Goal: Communication & Community: Answer question/provide support

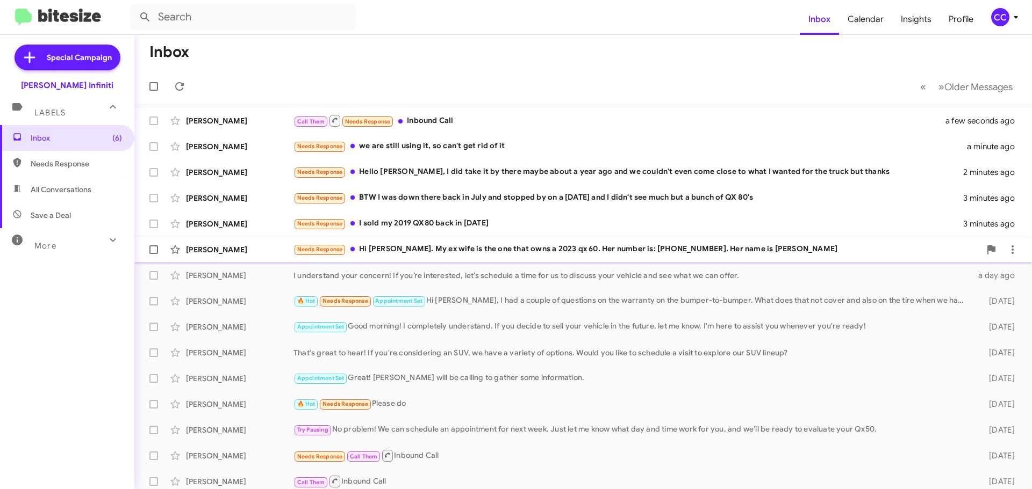
click at [428, 247] on div "Needs Response Hi [PERSON_NAME]. My ex wife is the one that owns a 2023 qx 60. …" at bounding box center [636, 249] width 687 height 12
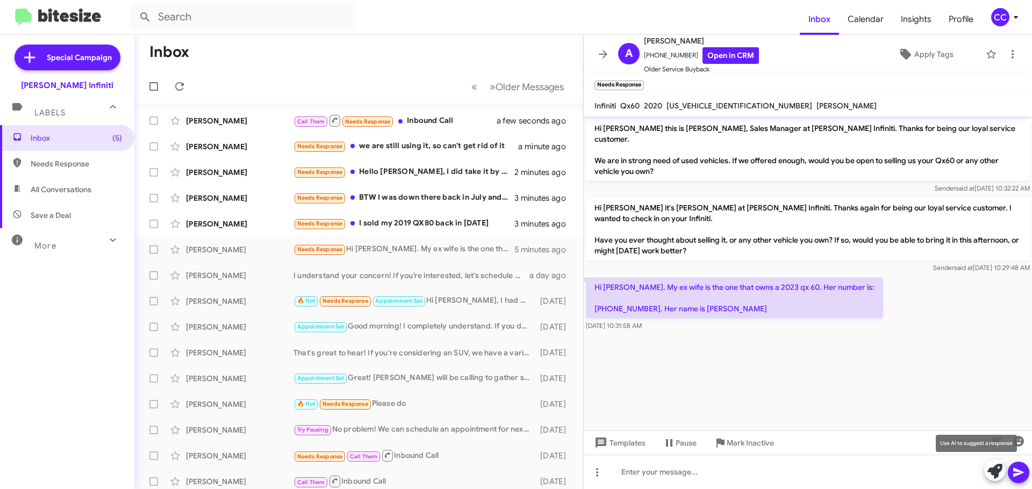
click at [993, 473] on icon at bounding box center [994, 471] width 15 height 15
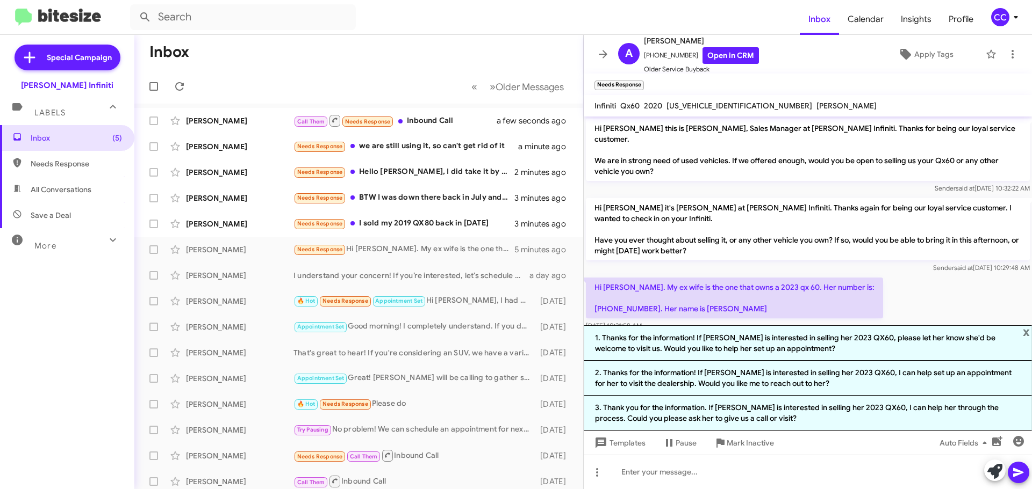
click at [713, 379] on li "2. Thanks for the information! If [PERSON_NAME] is interested in selling her 20…" at bounding box center [808, 378] width 448 height 35
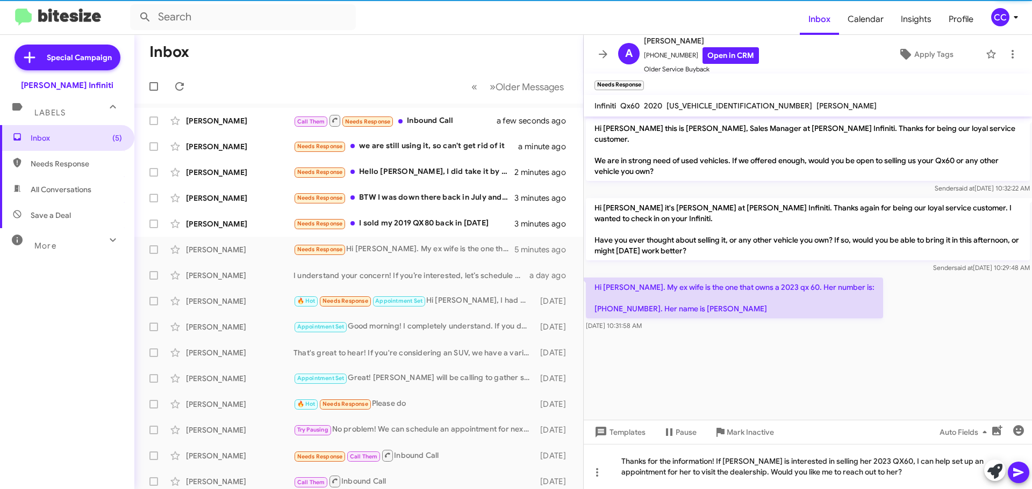
click at [1017, 476] on icon at bounding box center [1018, 472] width 13 height 13
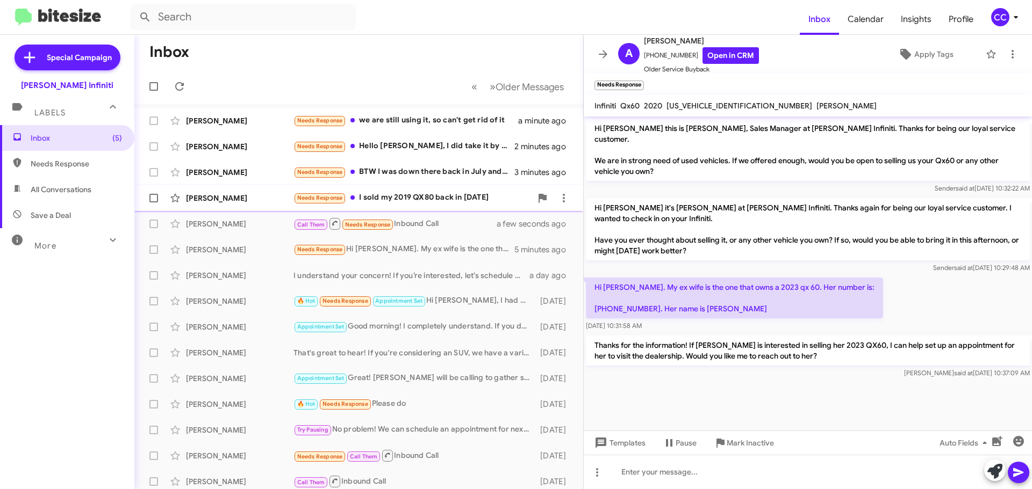
click at [420, 199] on div "Needs Response I sold my 2019 QX80 back in [DATE]" at bounding box center [412, 198] width 238 height 12
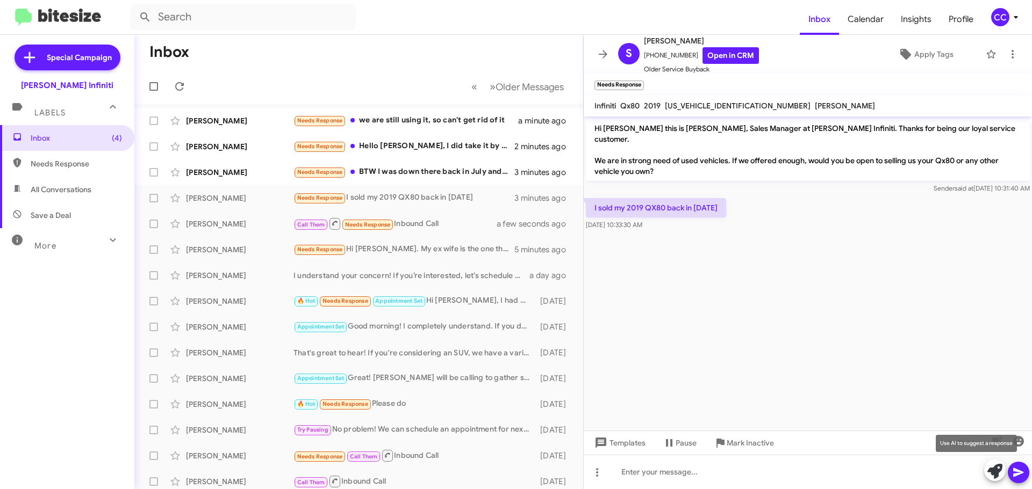
click at [990, 474] on icon at bounding box center [994, 471] width 15 height 15
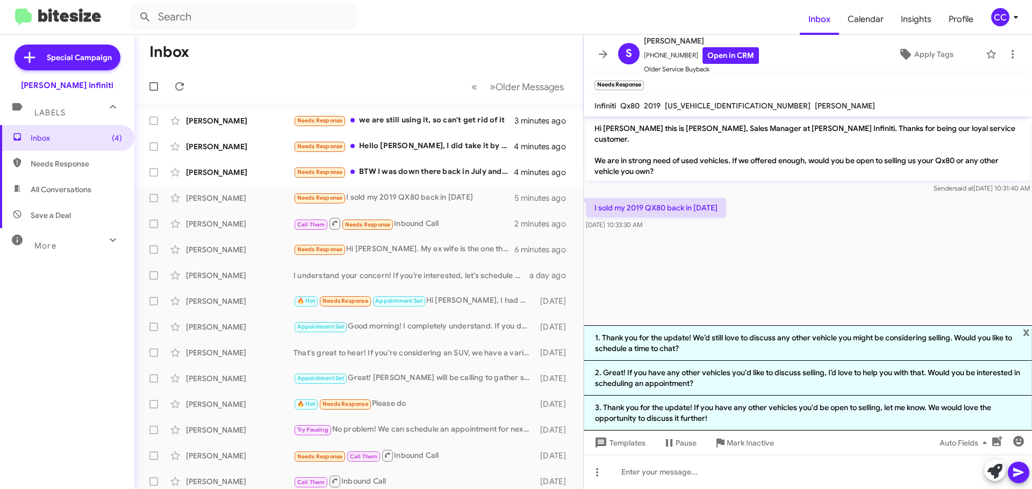
drag, startPoint x: 746, startPoint y: 417, endPoint x: 761, endPoint y: 419, distance: 15.1
click at [746, 416] on mat-tooltip-component "Mark Inactive" at bounding box center [742, 417] width 57 height 32
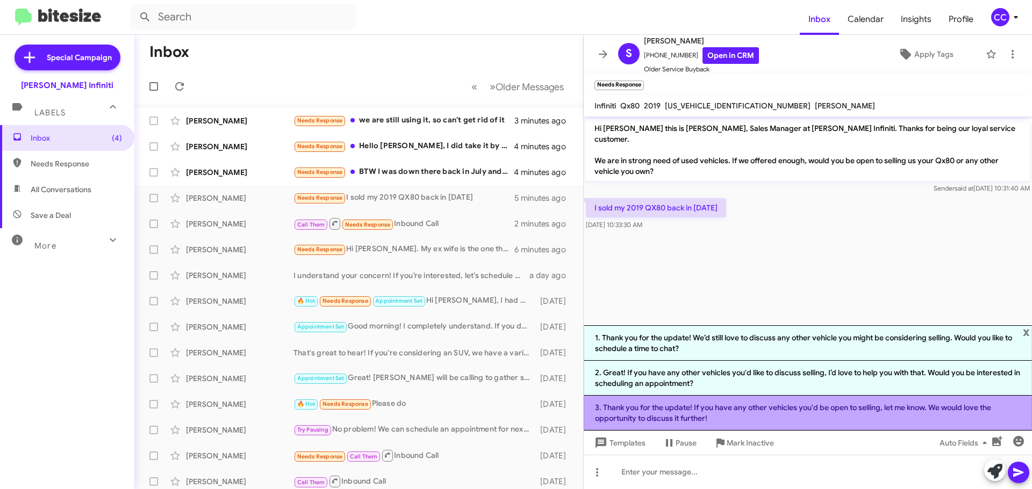
click at [785, 411] on li "3. Thank you for the update! If you have any other vehicles you'd be open to se…" at bounding box center [808, 413] width 448 height 35
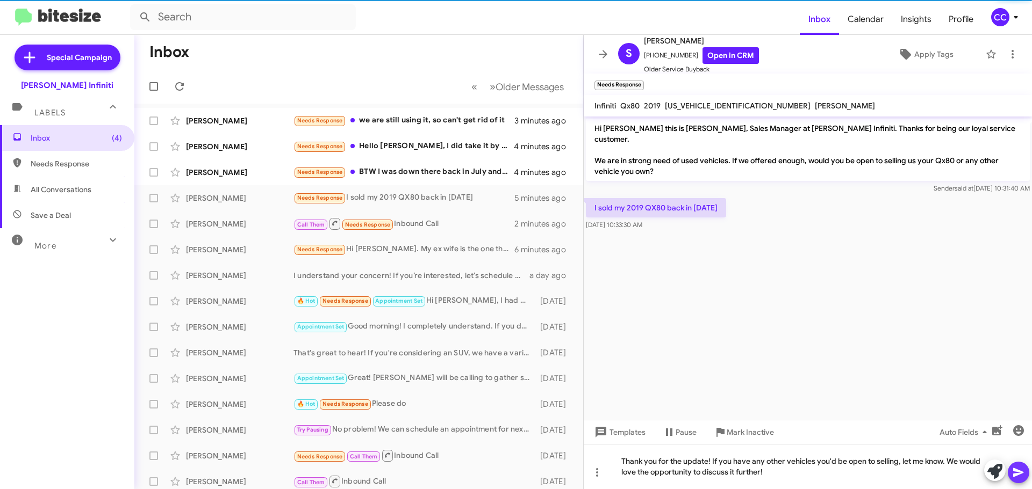
click at [1016, 474] on icon at bounding box center [1018, 473] width 10 height 9
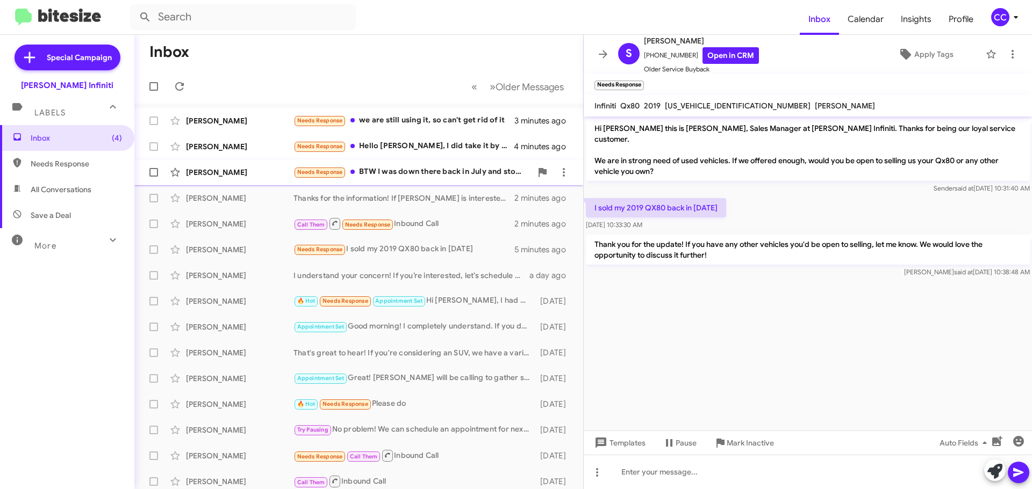
click at [395, 175] on div "Needs Response BTW I was down there back in July and stopped by on a [DATE] and…" at bounding box center [412, 172] width 238 height 12
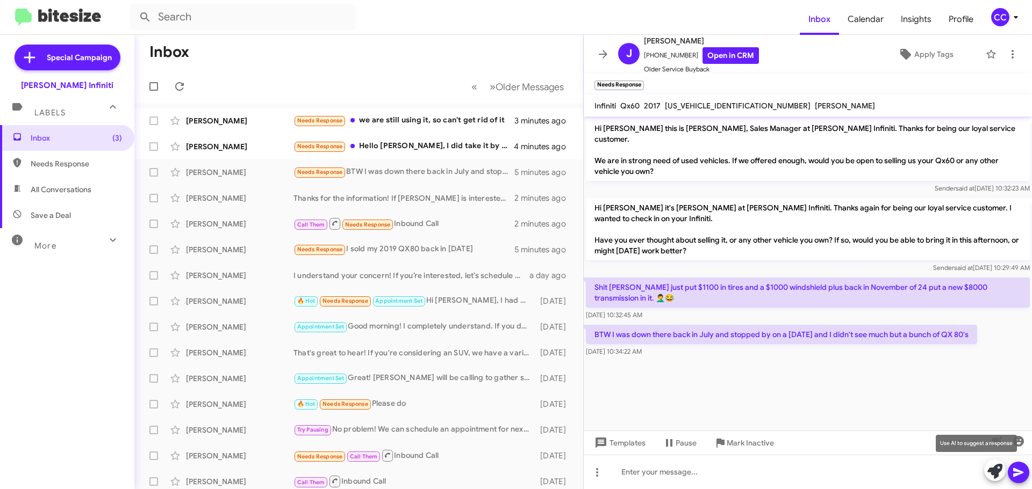
click at [998, 471] on icon at bounding box center [994, 471] width 15 height 15
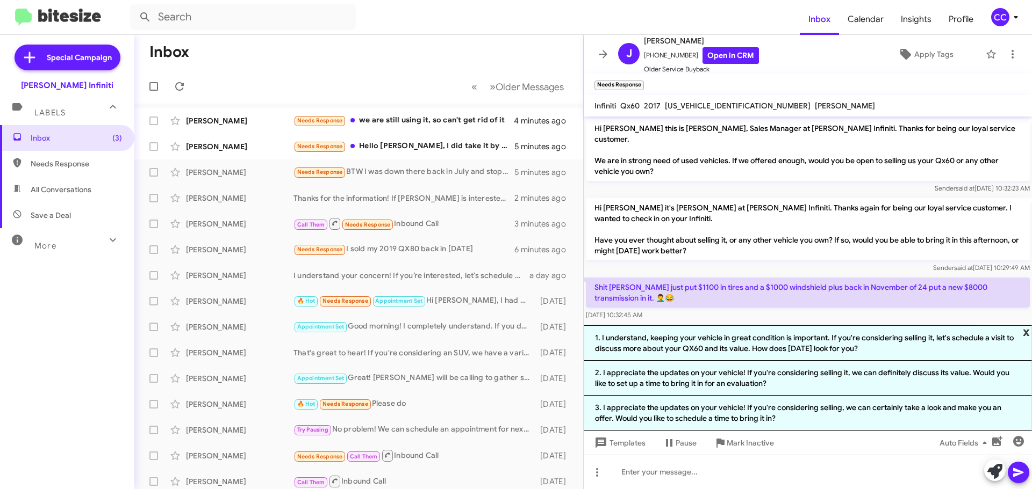
click at [1024, 334] on span "x" at bounding box center [1026, 332] width 7 height 13
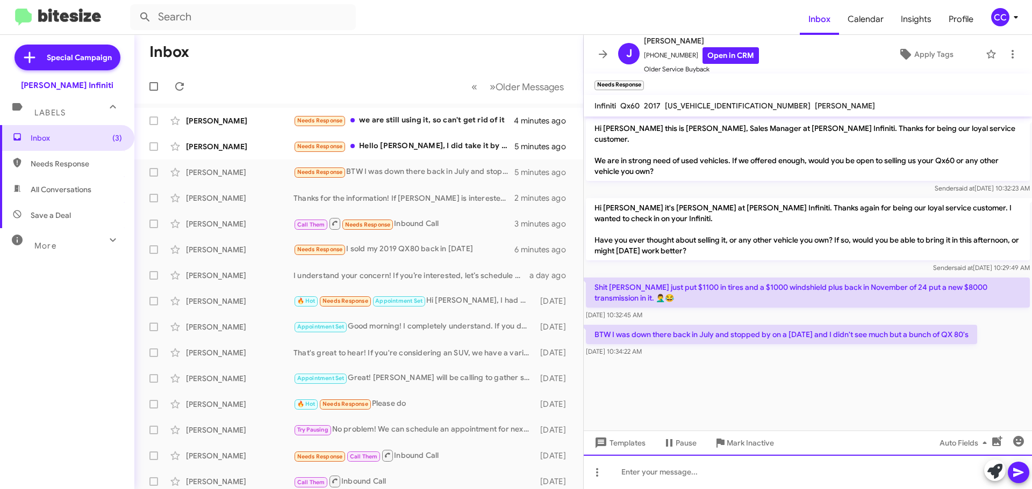
click at [719, 470] on div at bounding box center [808, 472] width 448 height 34
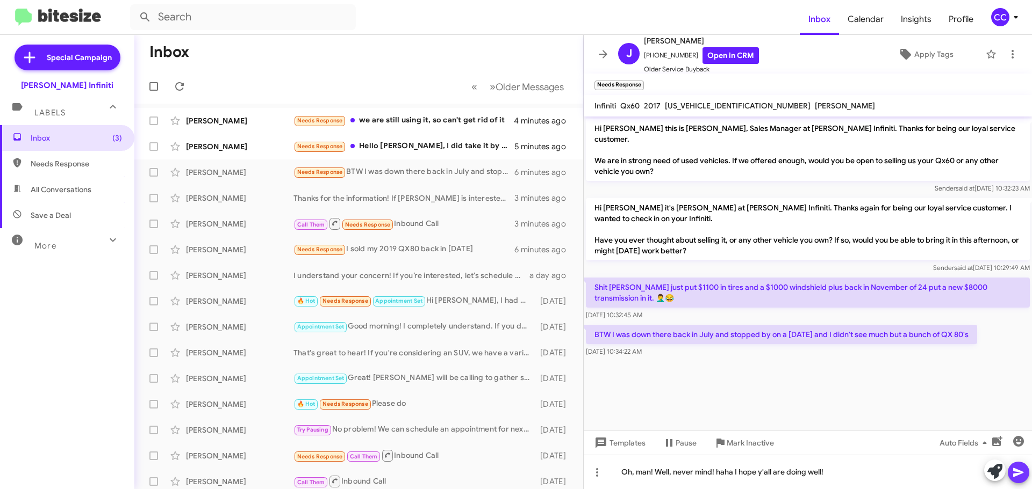
click at [1015, 480] on span at bounding box center [1018, 472] width 13 height 21
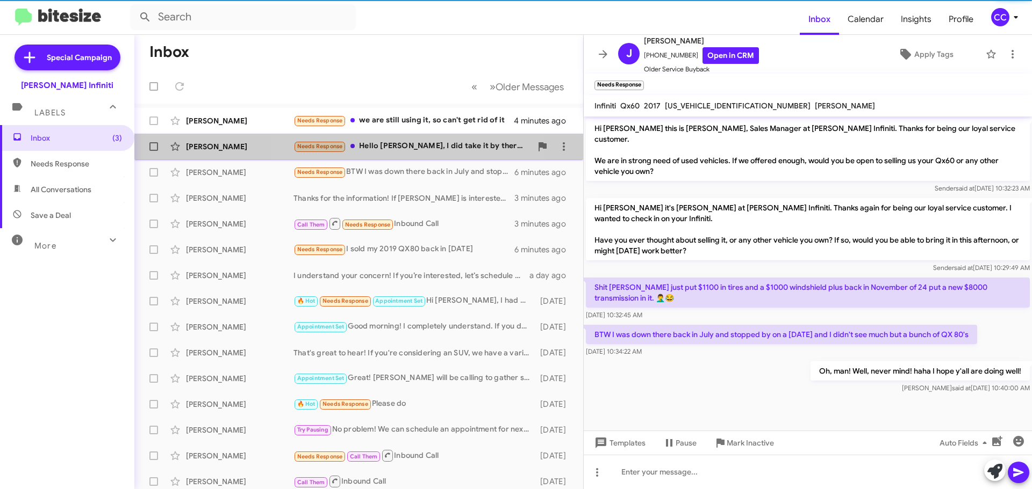
click at [411, 146] on div "Needs Response Hello [PERSON_NAME], I did take it by there maybe about a year a…" at bounding box center [412, 146] width 238 height 12
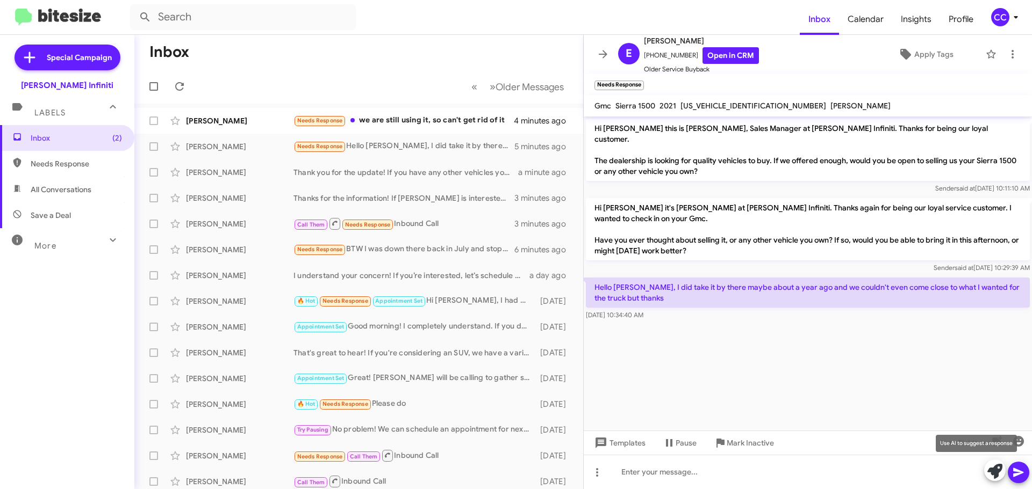
click at [993, 468] on icon at bounding box center [994, 471] width 15 height 15
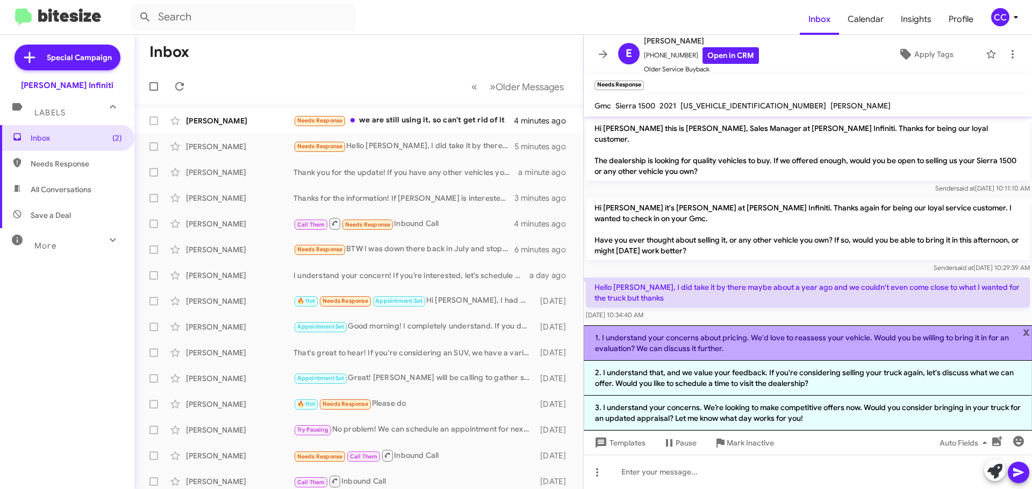
click at [721, 342] on li "1. I understand your concerns about pricing. We'd love to reassess your vehicle…" at bounding box center [808, 343] width 448 height 35
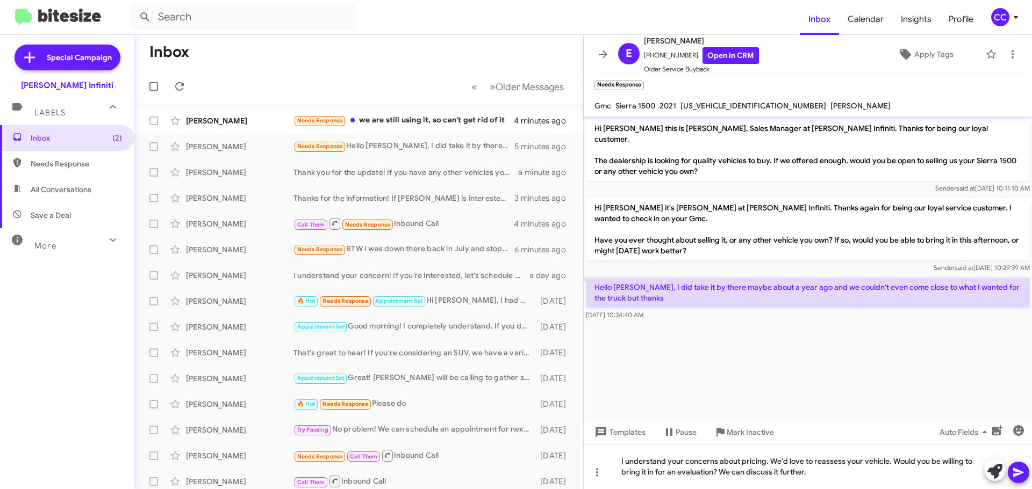
click at [1017, 475] on icon at bounding box center [1018, 473] width 10 height 9
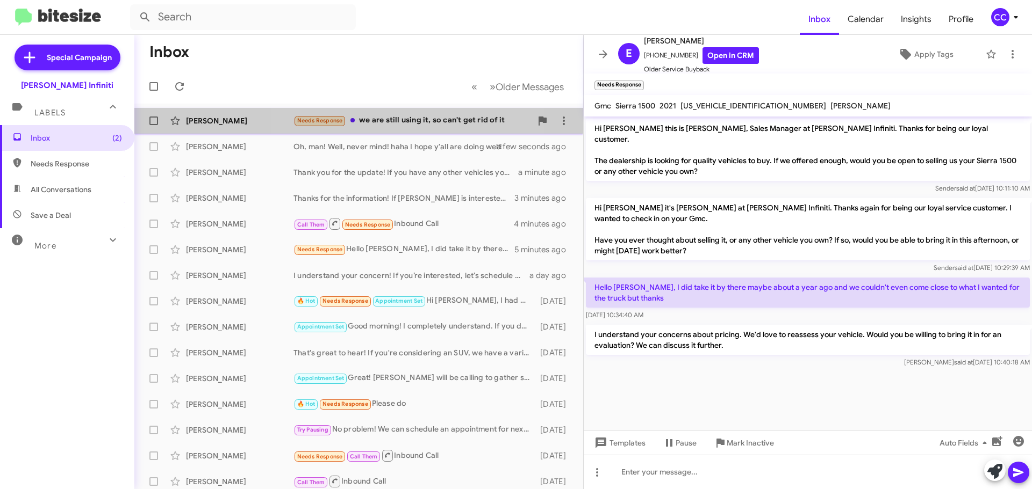
click at [394, 122] on div "Needs Response we are still using it, so can't get rid of it" at bounding box center [412, 120] width 238 height 12
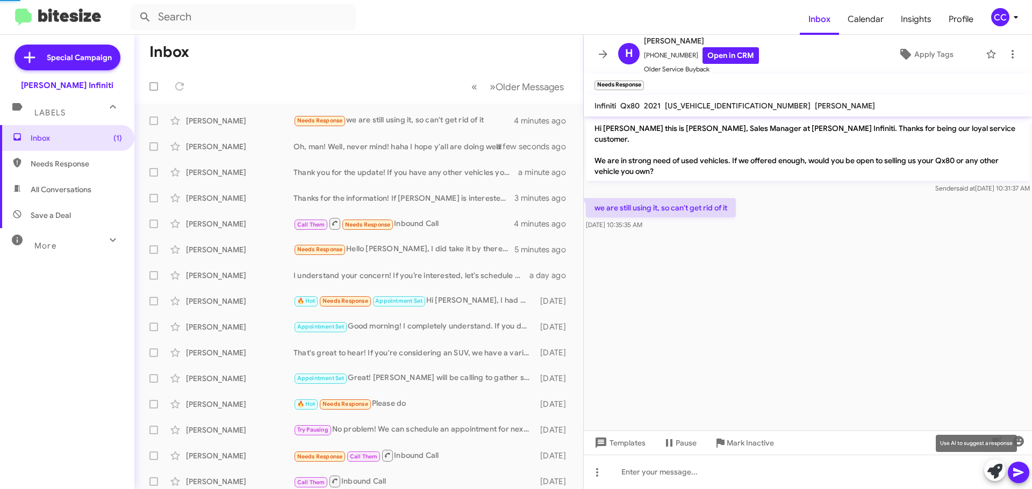
click at [996, 472] on icon at bounding box center [994, 471] width 15 height 15
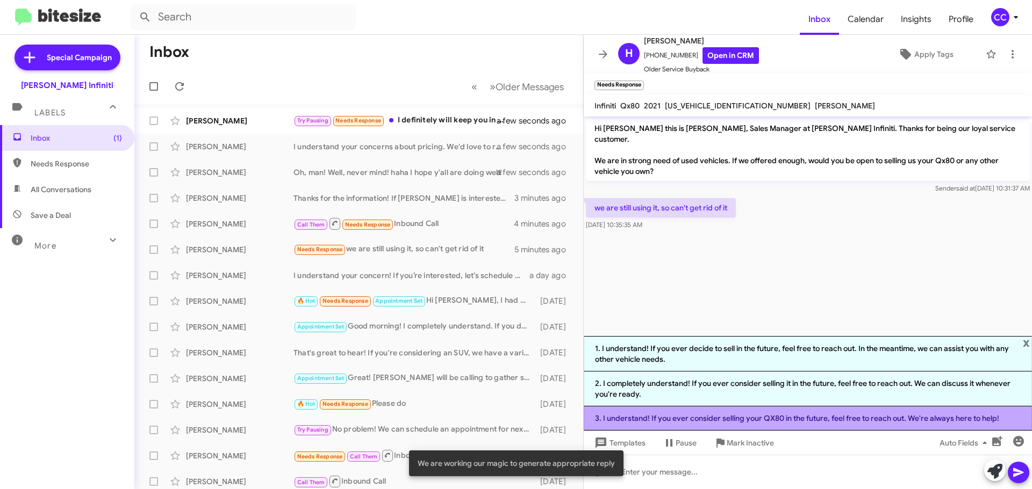
click at [894, 415] on li "3. I understand! If you ever consider selling your QX80 in the future, feel fre…" at bounding box center [808, 419] width 448 height 24
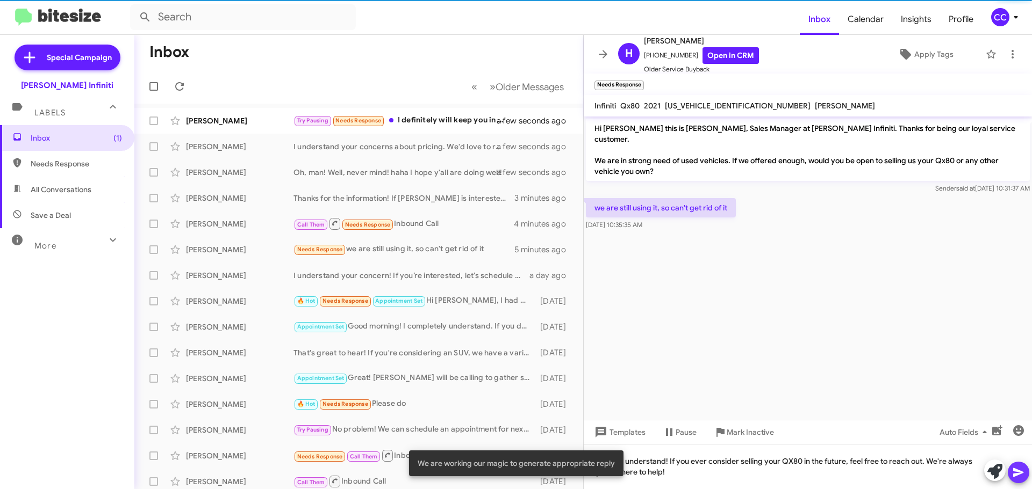
click at [1023, 471] on icon at bounding box center [1018, 472] width 13 height 13
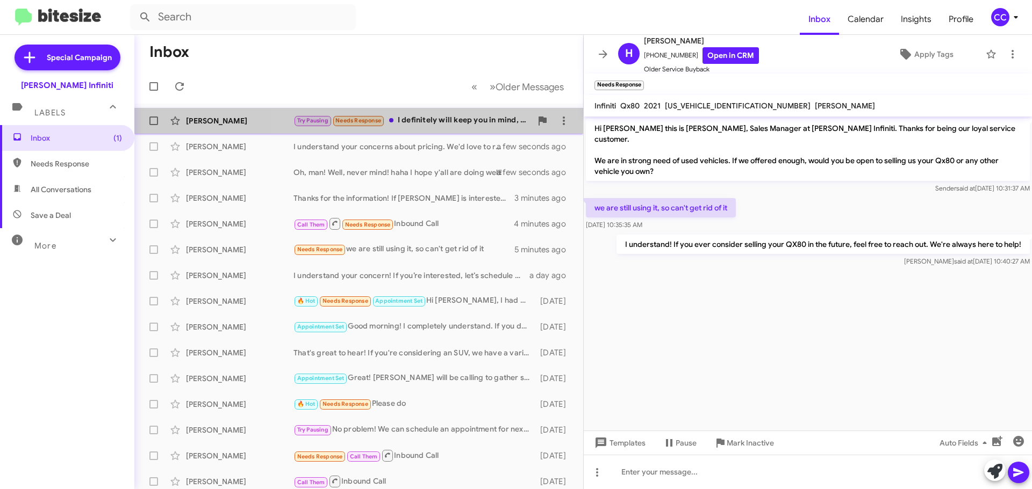
click at [440, 120] on div "Try Pausing Needs Response I definitely will keep you in mind, thank you." at bounding box center [412, 120] width 238 height 12
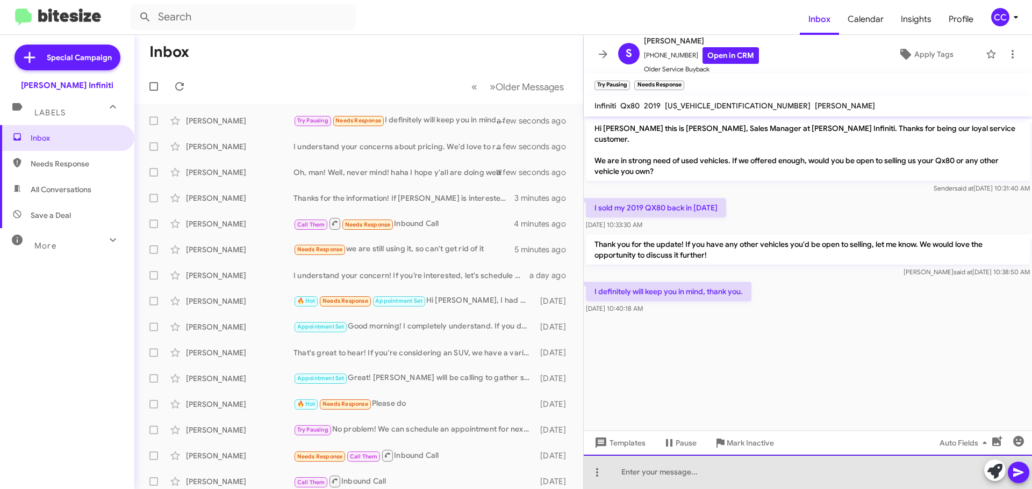
click at [861, 478] on div at bounding box center [808, 472] width 448 height 34
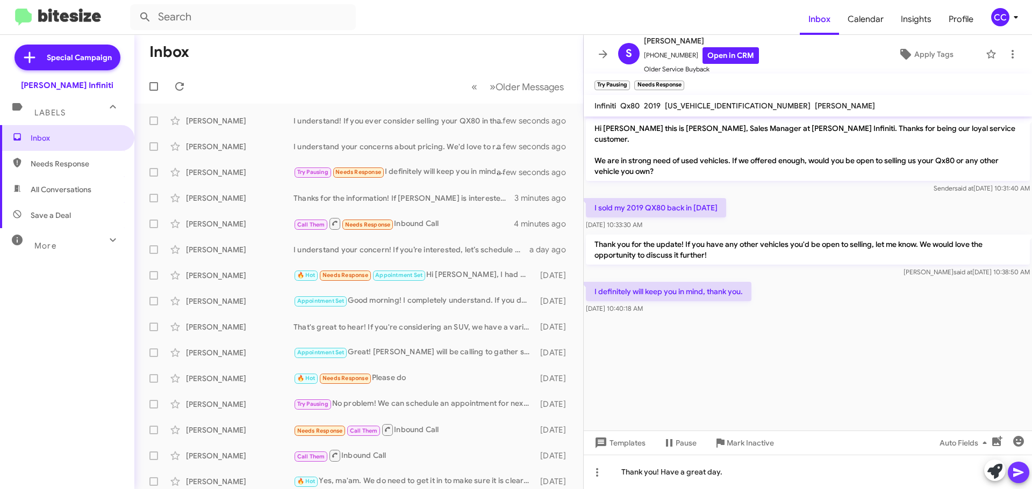
click at [1017, 476] on icon at bounding box center [1018, 472] width 13 height 13
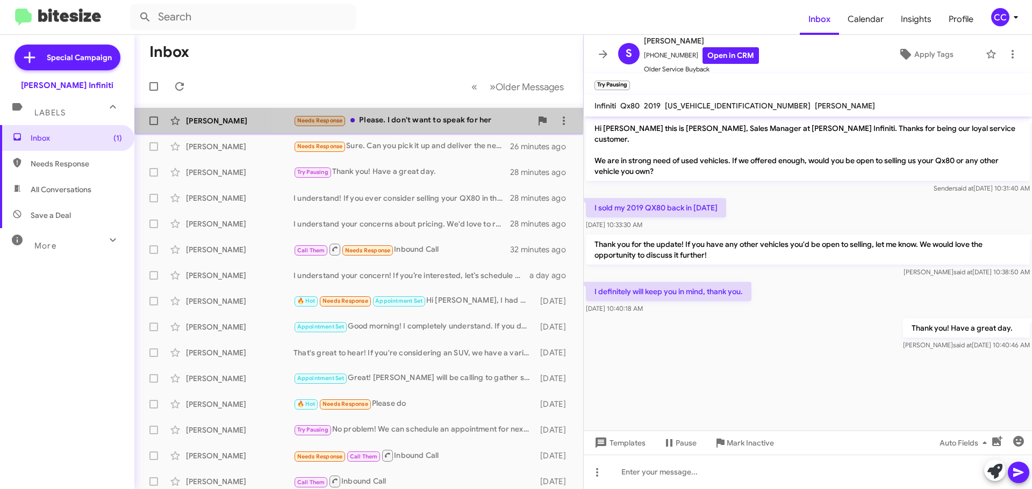
click at [449, 118] on div "Needs Response Please. I don't want to speak for her" at bounding box center [412, 120] width 238 height 12
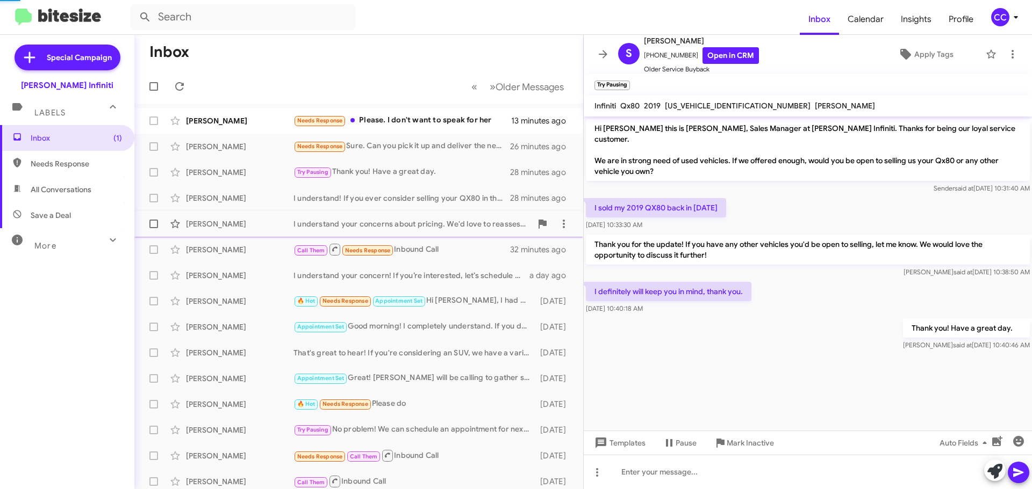
scroll to position [51, 0]
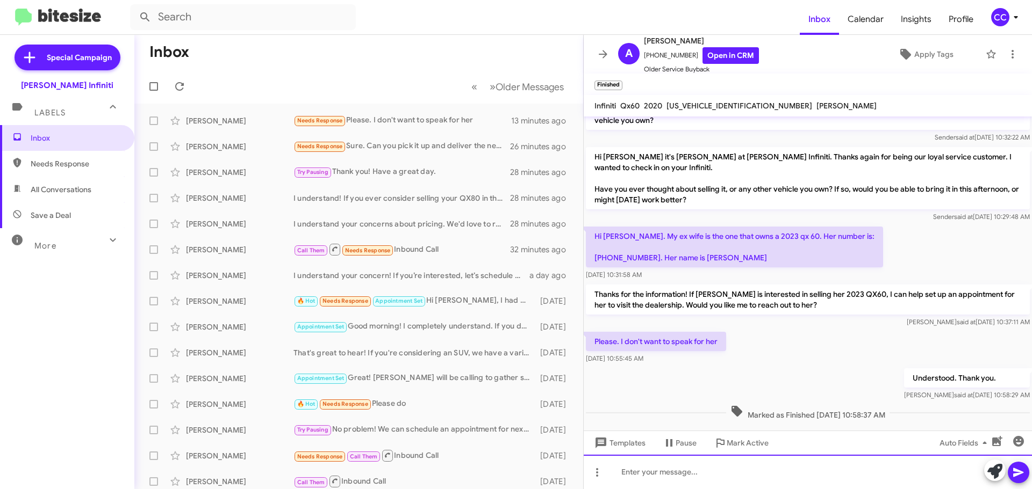
click at [686, 466] on div at bounding box center [808, 472] width 448 height 34
